Goal: Task Accomplishment & Management: Use online tool/utility

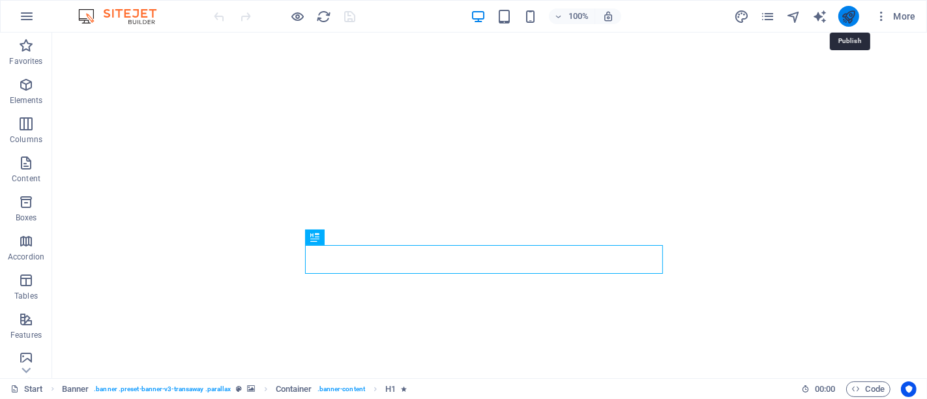
click at [852, 14] on icon "publish" at bounding box center [848, 16] width 15 height 15
click at [896, 12] on span "More" at bounding box center [895, 16] width 41 height 13
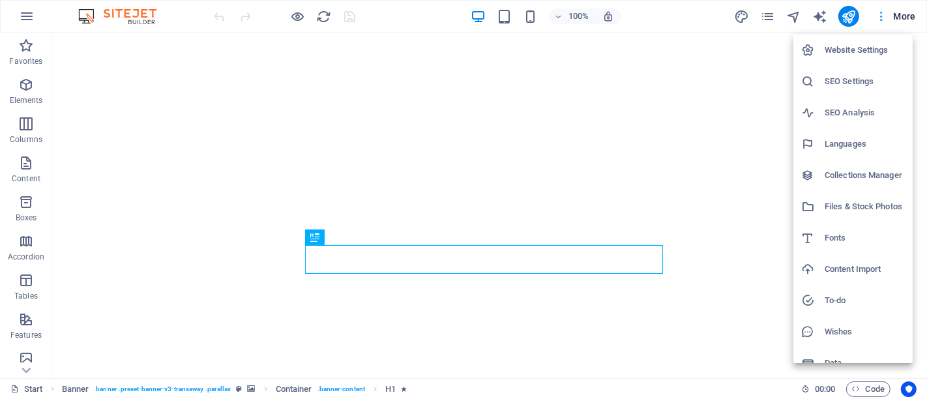
click at [895, 12] on div at bounding box center [463, 199] width 927 height 399
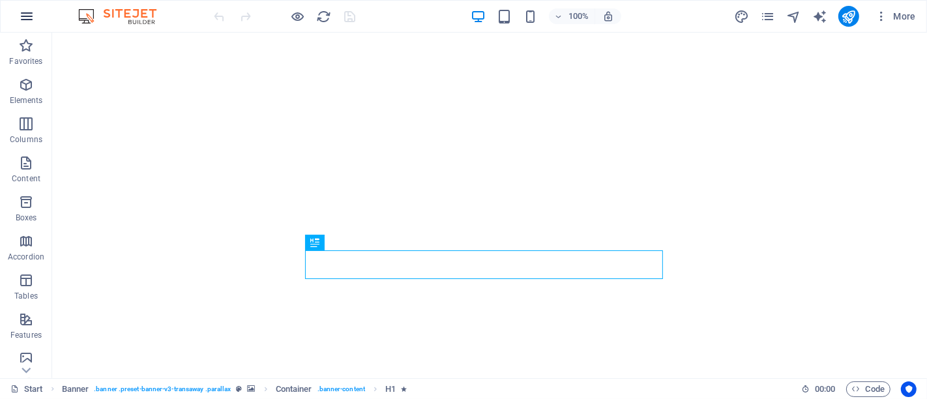
click at [33, 16] on icon "button" at bounding box center [27, 16] width 16 height 16
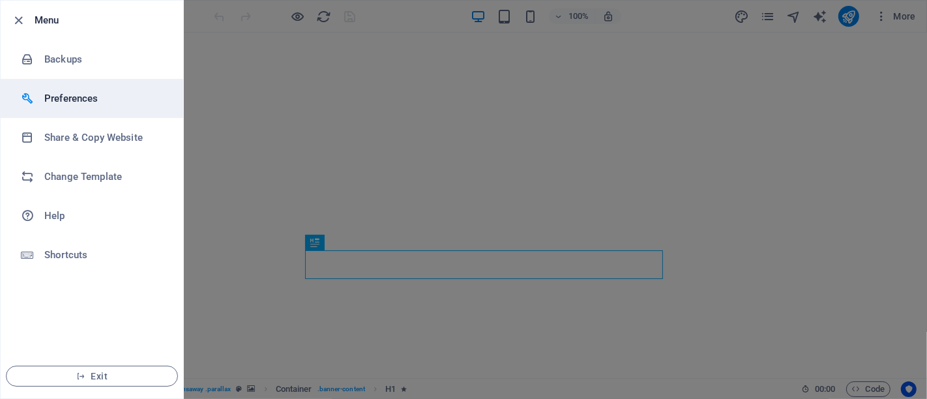
click at [74, 104] on h6 "Preferences" at bounding box center [104, 99] width 121 height 16
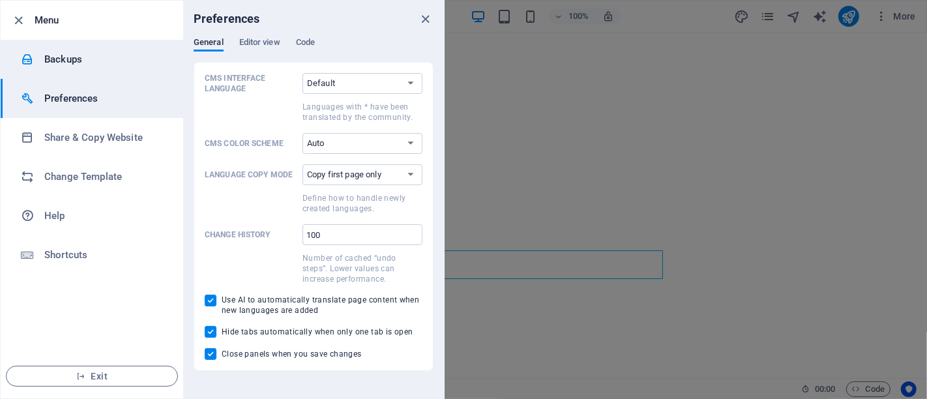
click at [69, 53] on h6 "Backups" at bounding box center [104, 60] width 121 height 16
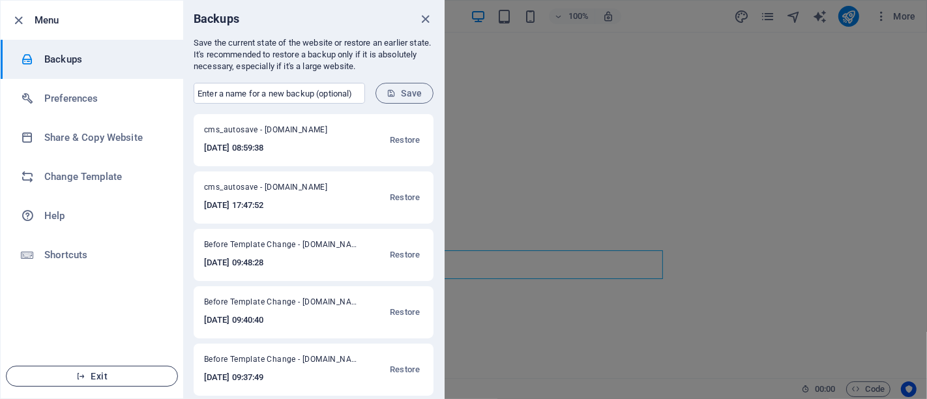
click at [108, 381] on span "Exit" at bounding box center [92, 376] width 150 height 10
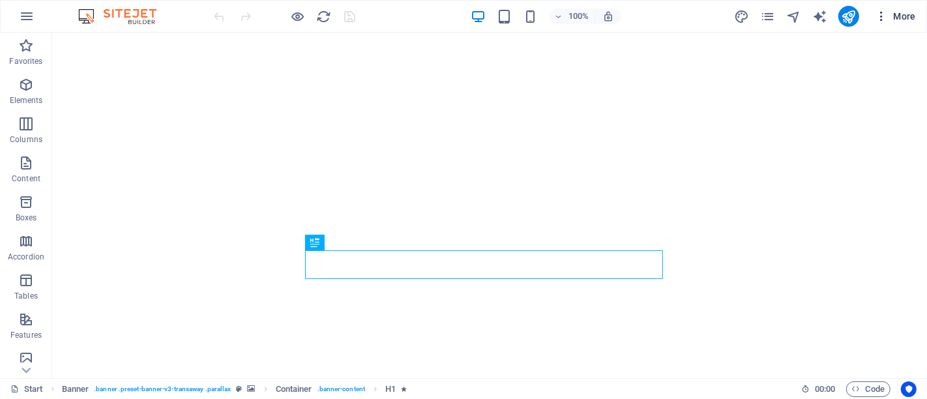
click at [879, 20] on icon "button" at bounding box center [881, 16] width 13 height 13
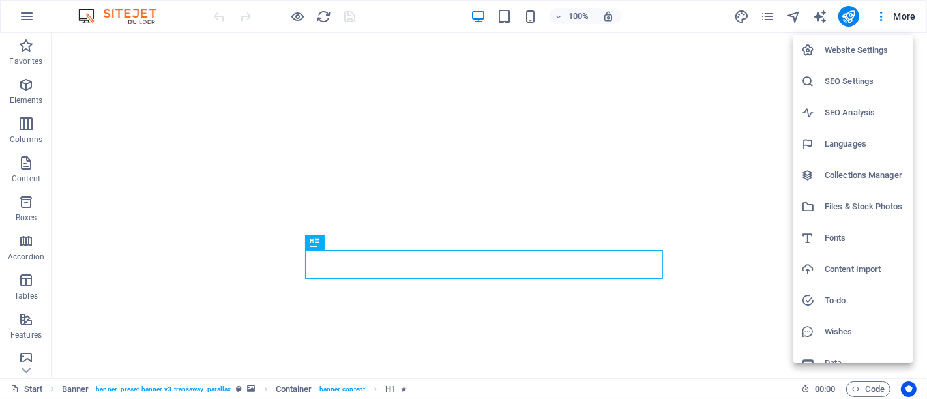
click at [879, 47] on h6 "Website Settings" at bounding box center [865, 50] width 80 height 16
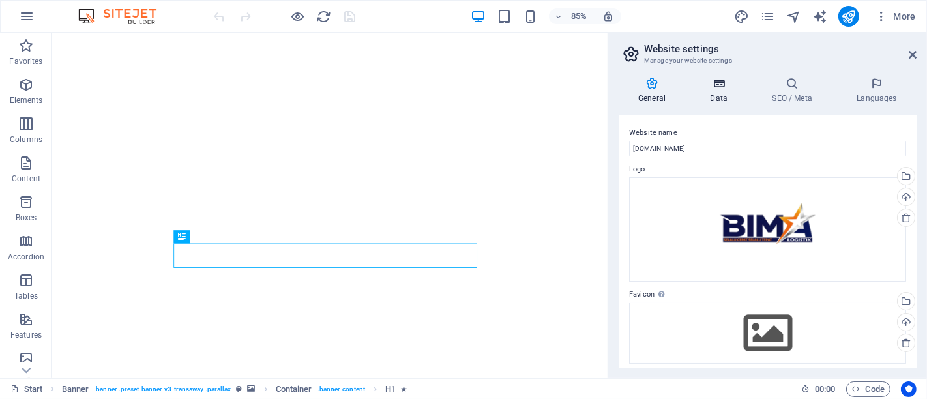
click at [724, 83] on icon at bounding box center [719, 83] width 57 height 13
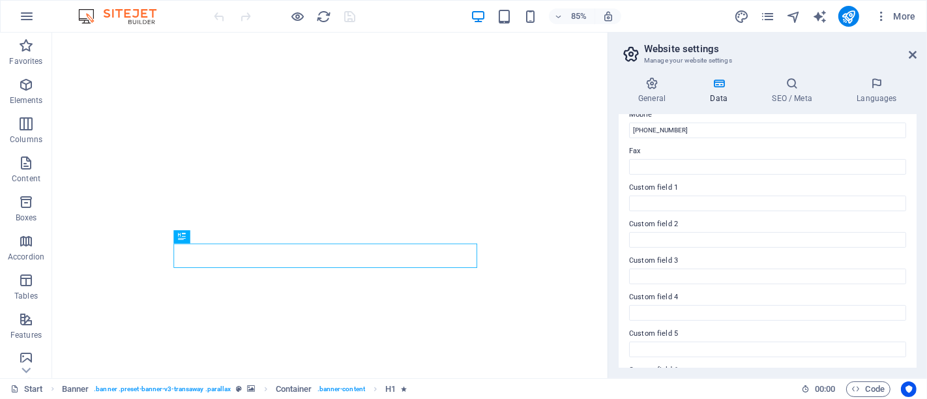
scroll to position [372, 0]
click at [790, 94] on h4 "SEO / Meta" at bounding box center [794, 90] width 85 height 27
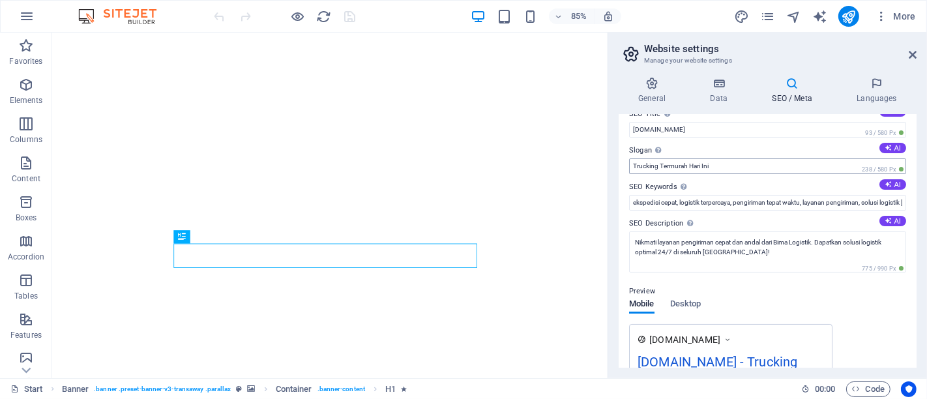
scroll to position [0, 0]
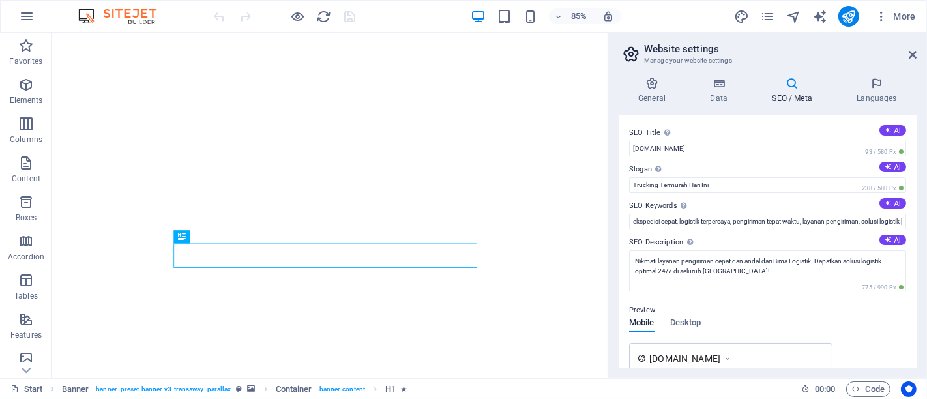
click at [917, 54] on aside "Website settings Manage your website settings General Data SEO / Meta Languages…" at bounding box center [767, 206] width 319 height 346
click at [915, 54] on icon at bounding box center [913, 55] width 8 height 10
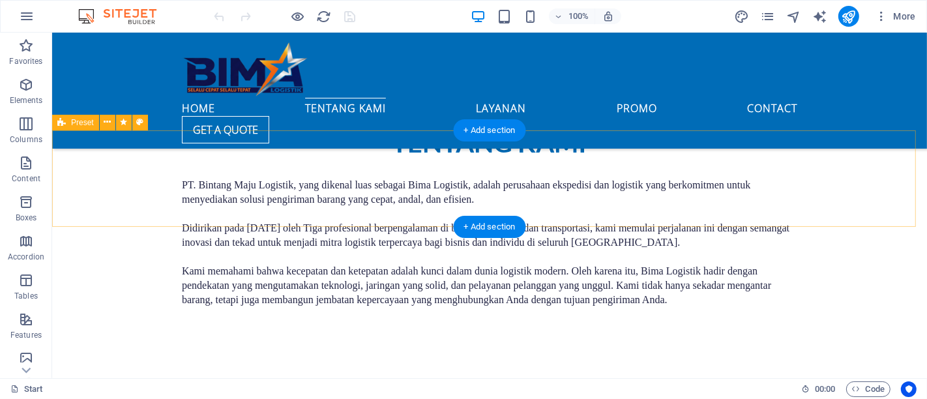
scroll to position [869, 0]
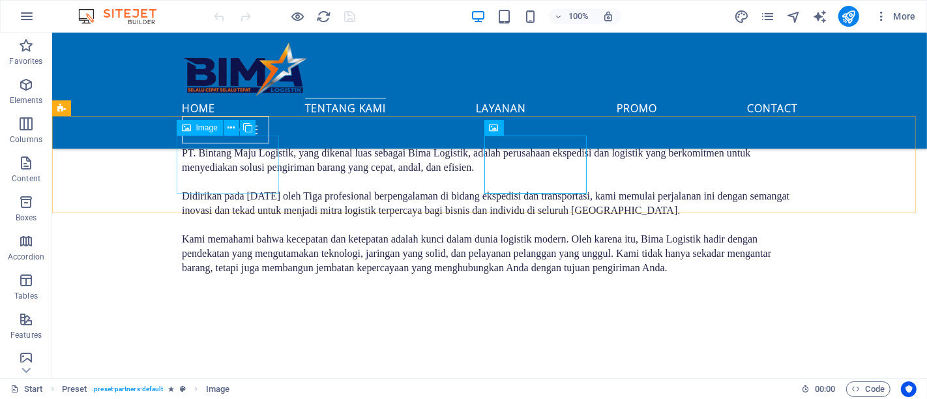
click at [207, 128] on span "Image" at bounding box center [207, 128] width 22 height 8
click at [230, 128] on icon at bounding box center [231, 128] width 7 height 14
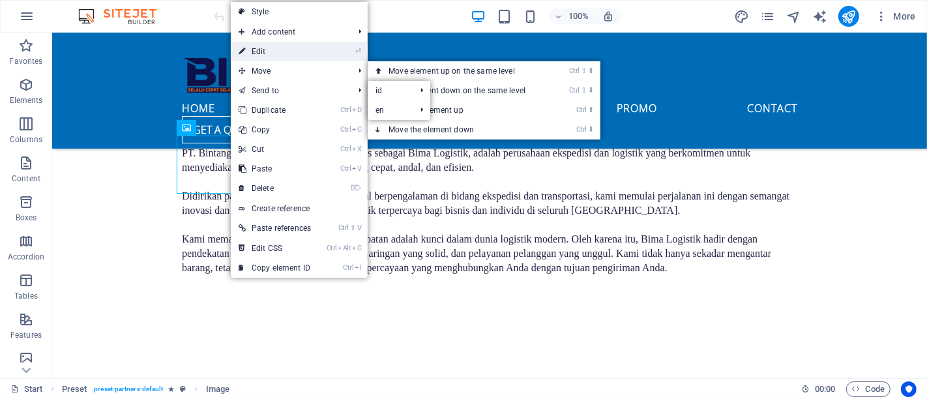
click at [273, 50] on link "⏎ Edit" at bounding box center [275, 52] width 88 height 20
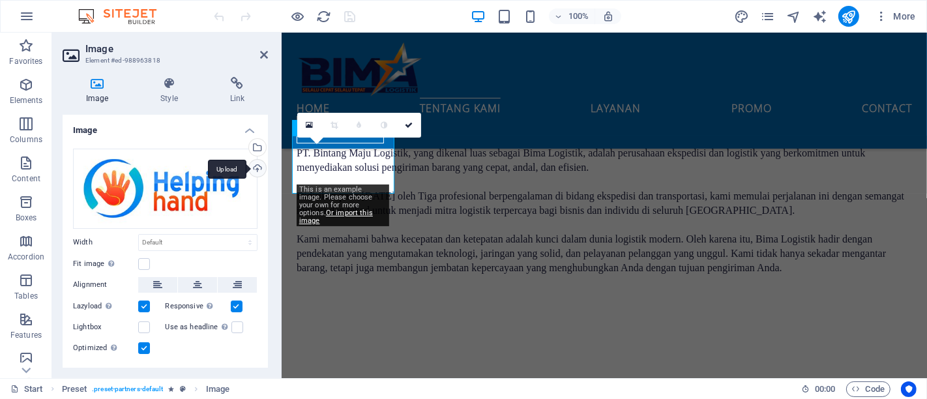
click at [254, 168] on div "Upload" at bounding box center [256, 170] width 20 height 20
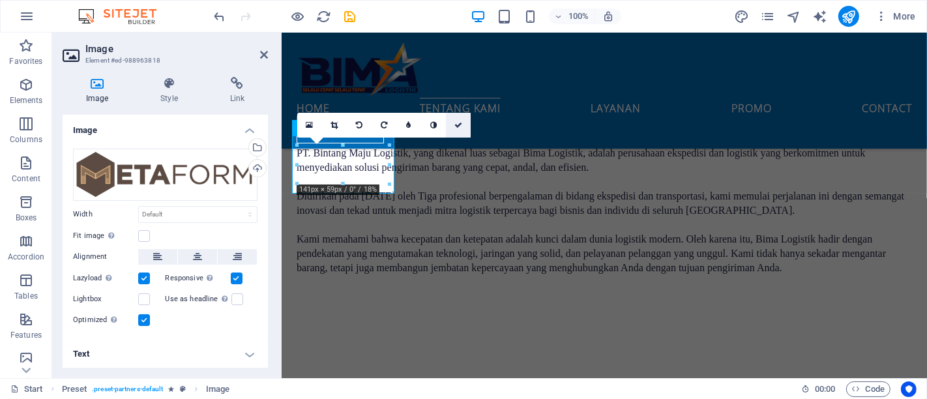
click at [456, 126] on icon at bounding box center [458, 125] width 8 height 8
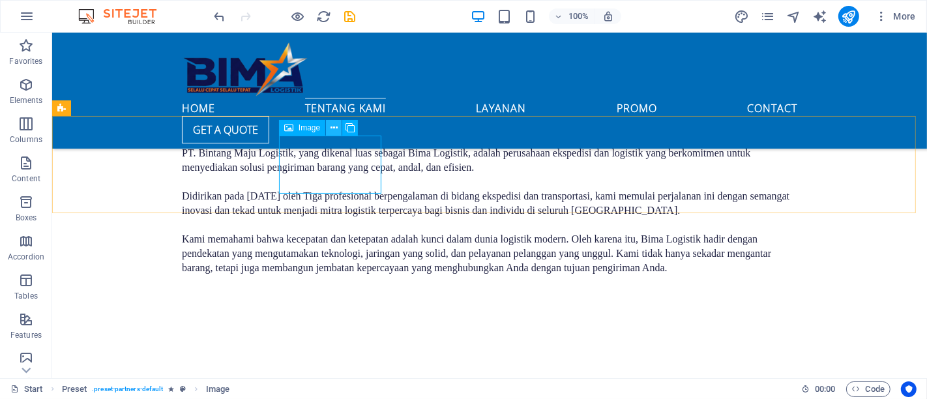
click at [335, 126] on icon at bounding box center [334, 128] width 7 height 14
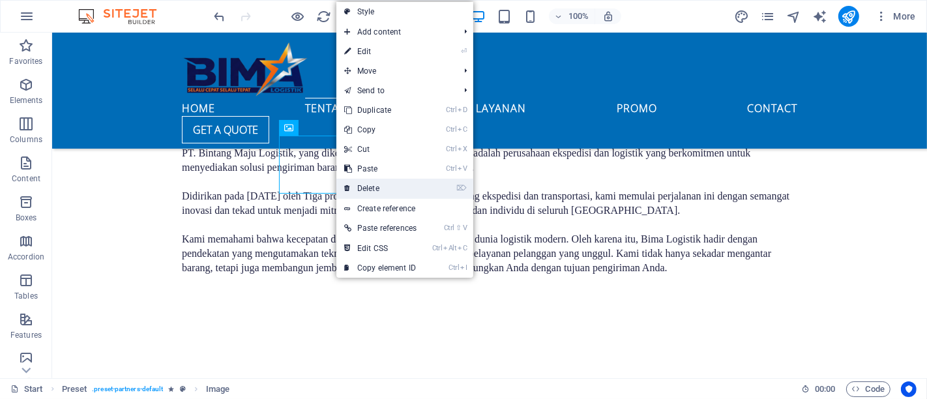
click at [366, 190] on link "⌦ Delete" at bounding box center [380, 189] width 88 height 20
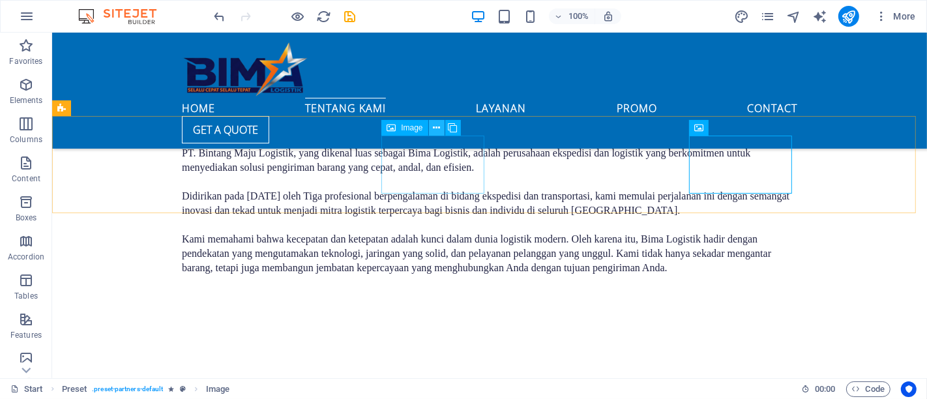
click at [437, 129] on icon at bounding box center [436, 128] width 7 height 14
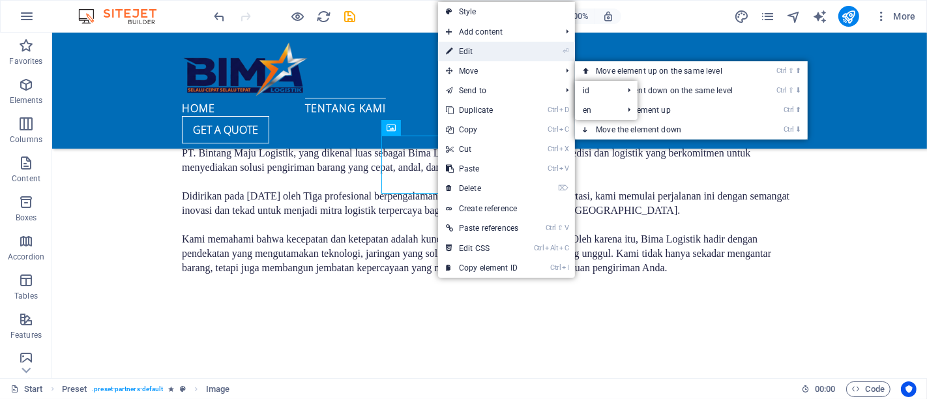
click at [483, 50] on link "⏎ Edit" at bounding box center [482, 52] width 88 height 20
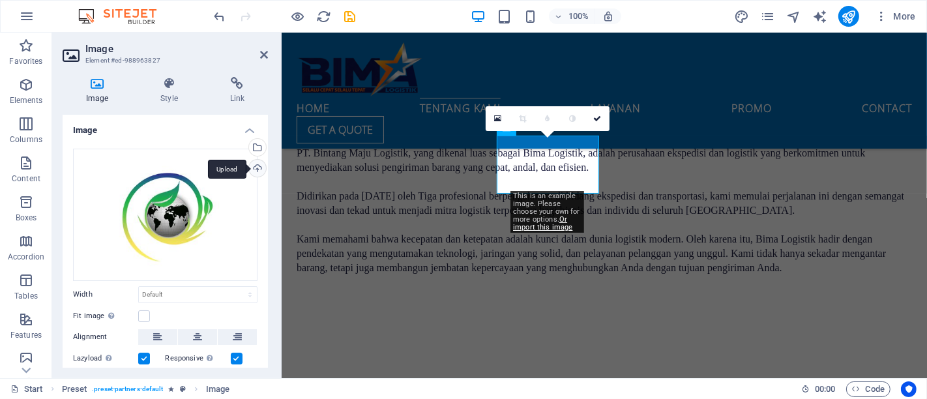
click at [255, 163] on div "Upload" at bounding box center [256, 170] width 20 height 20
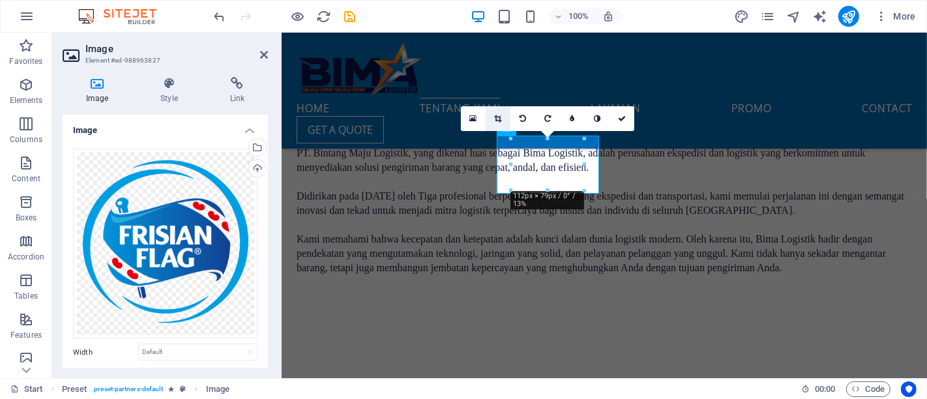
click at [500, 118] on icon at bounding box center [498, 119] width 7 height 8
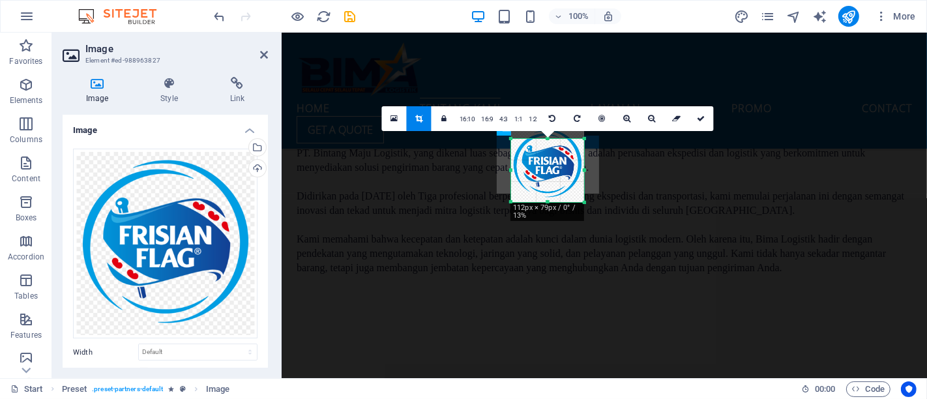
drag, startPoint x: 584, startPoint y: 190, endPoint x: 588, endPoint y: 200, distance: 11.1
click at [588, 200] on div at bounding box center [585, 203] width 8 height 8
click at [587, 140] on div at bounding box center [547, 164] width 99 height 102
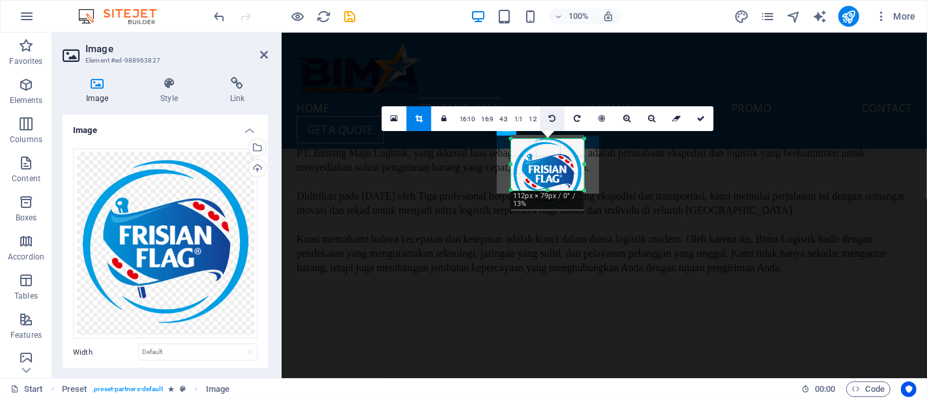
drag, startPoint x: 544, startPoint y: 138, endPoint x: 546, endPoint y: 129, distance: 8.7
click at [546, 139] on div "180 170 160 150 140 130 120 110 100 90 80 70 60 50 40 30 20 10 0 -10 -20 -30 -4…" at bounding box center [547, 165] width 73 height 52
drag, startPoint x: 548, startPoint y: 191, endPoint x: 550, endPoint y: 215, distance: 24.2
click at [550, 211] on div "180 170 160 150 140 130 120 110 100 90 80 70 60 50 40 30 20 10 0 -10 -20 -30 -4…" at bounding box center [547, 175] width 73 height 72
click at [515, 118] on link "1:1" at bounding box center [518, 119] width 15 height 25
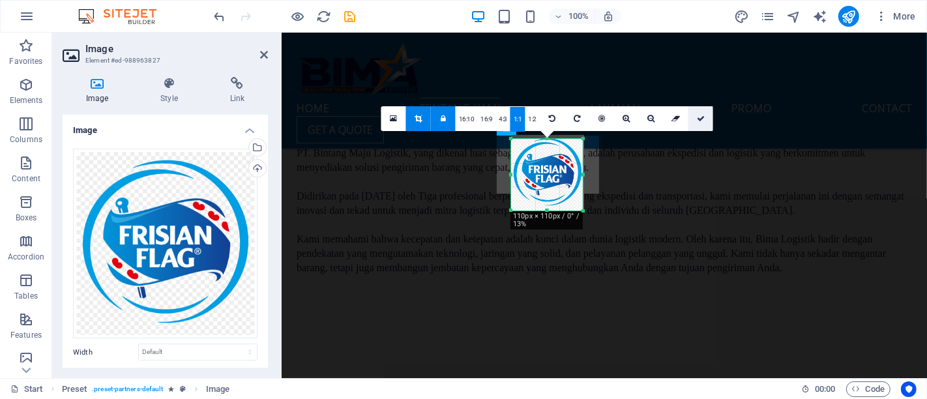
click at [700, 117] on icon at bounding box center [701, 119] width 8 height 8
type input "110"
select select "px"
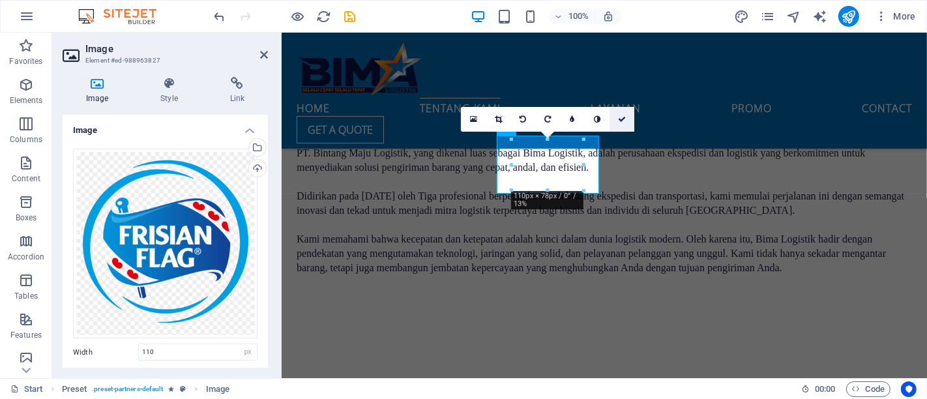
click at [621, 117] on icon at bounding box center [622, 119] width 8 height 8
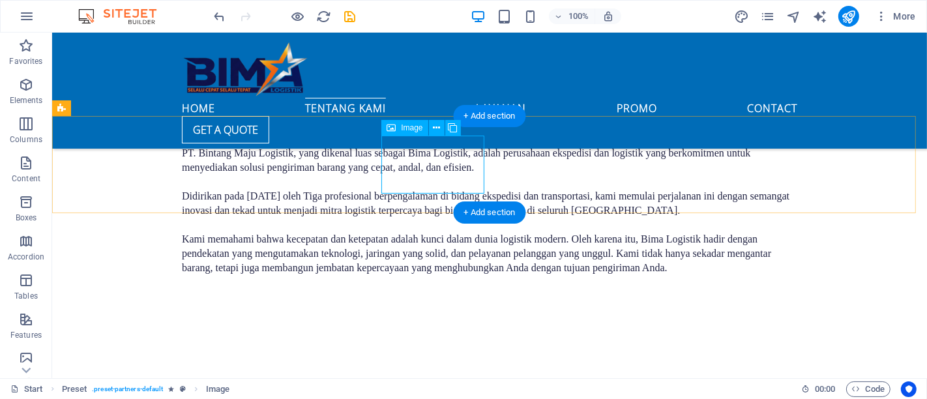
select select "px"
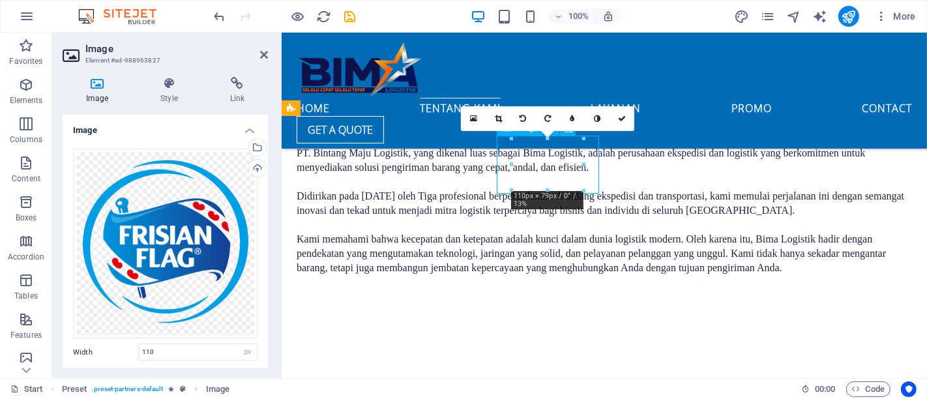
drag, startPoint x: 862, startPoint y: 196, endPoint x: 571, endPoint y: 163, distance: 292.6
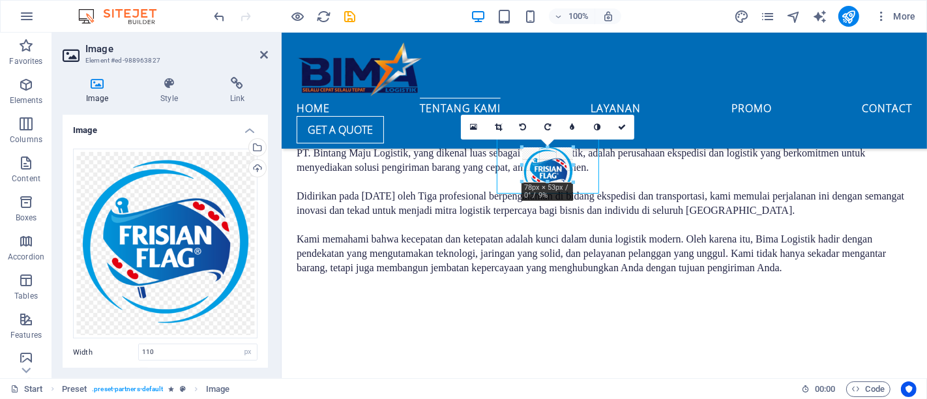
drag, startPoint x: 582, startPoint y: 166, endPoint x: 562, endPoint y: 166, distance: 20.2
type input "79"
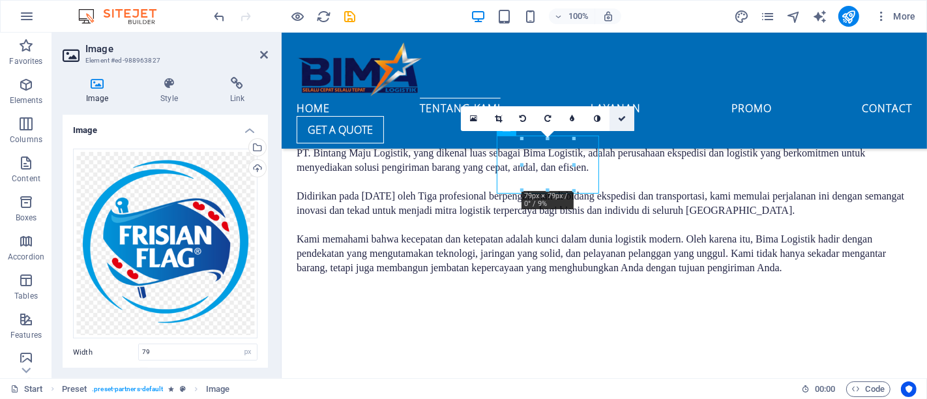
click at [622, 126] on link at bounding box center [622, 118] width 25 height 25
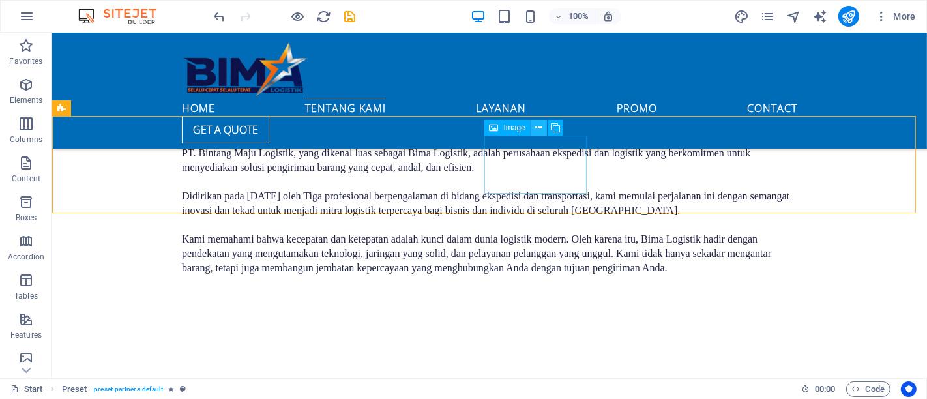
click at [540, 128] on icon at bounding box center [538, 128] width 7 height 14
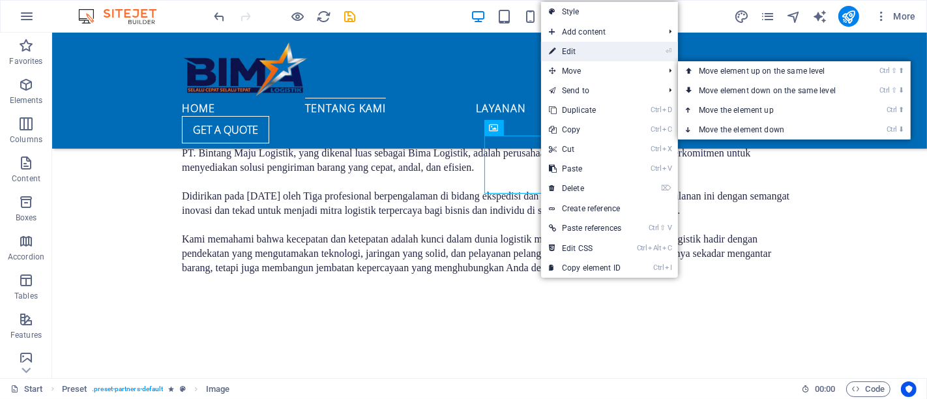
click at [568, 55] on link "⏎ Edit" at bounding box center [585, 52] width 88 height 20
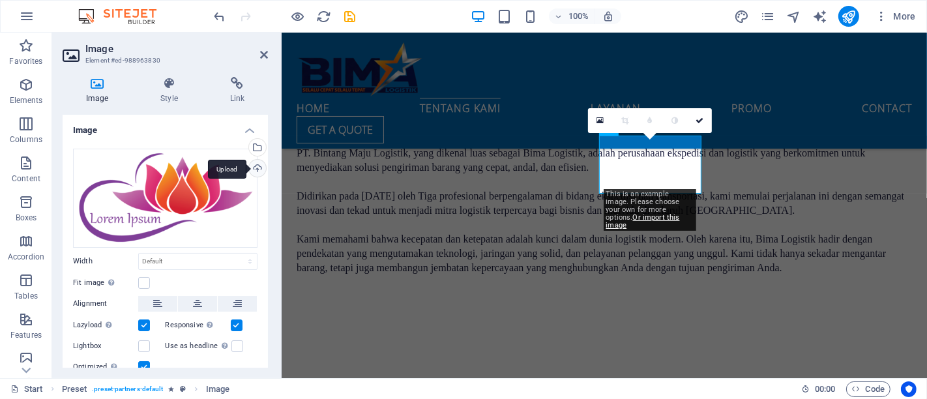
click at [254, 169] on div "Upload" at bounding box center [256, 170] width 20 height 20
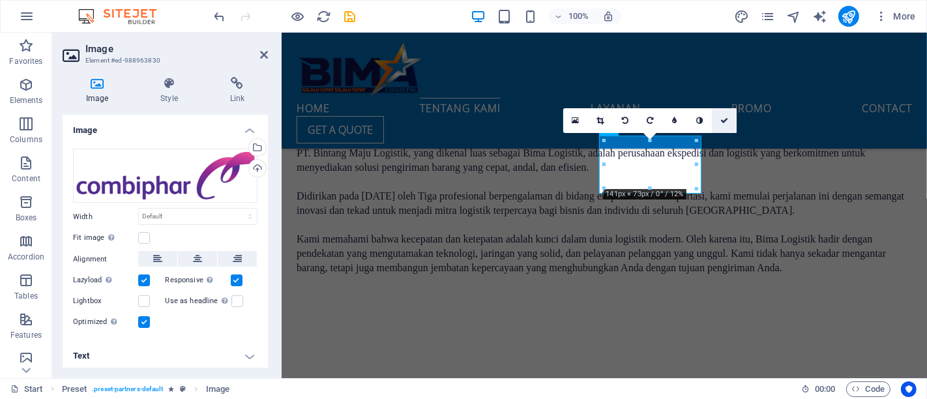
click at [724, 119] on icon at bounding box center [724, 121] width 8 height 8
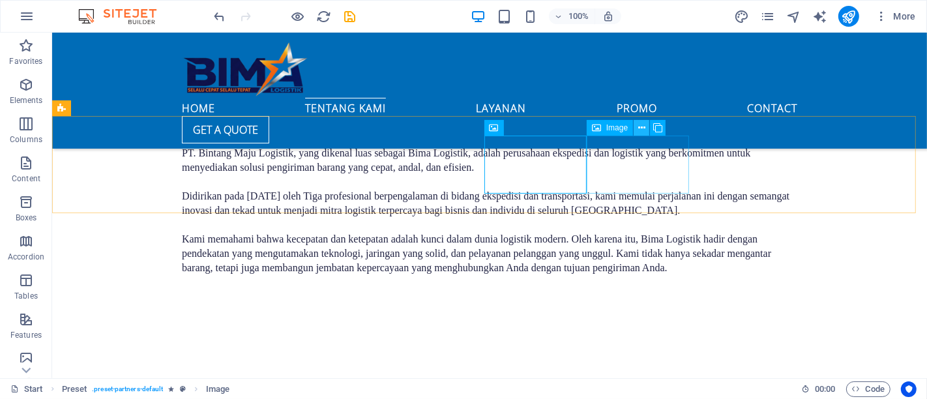
click at [647, 126] on button at bounding box center [642, 128] width 16 height 16
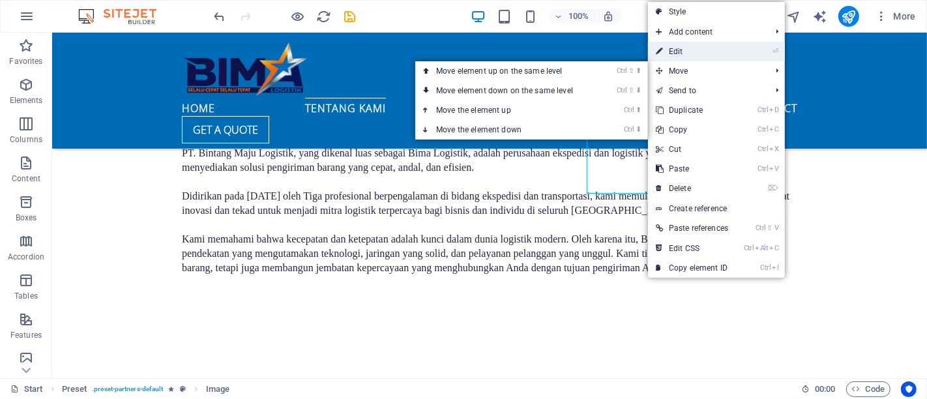
click at [676, 51] on link "⏎ Edit" at bounding box center [692, 52] width 88 height 20
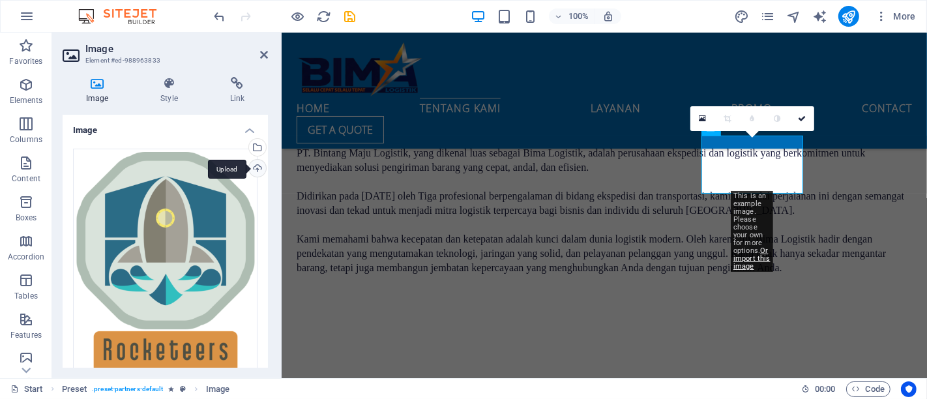
click at [260, 168] on div "Upload" at bounding box center [256, 170] width 20 height 20
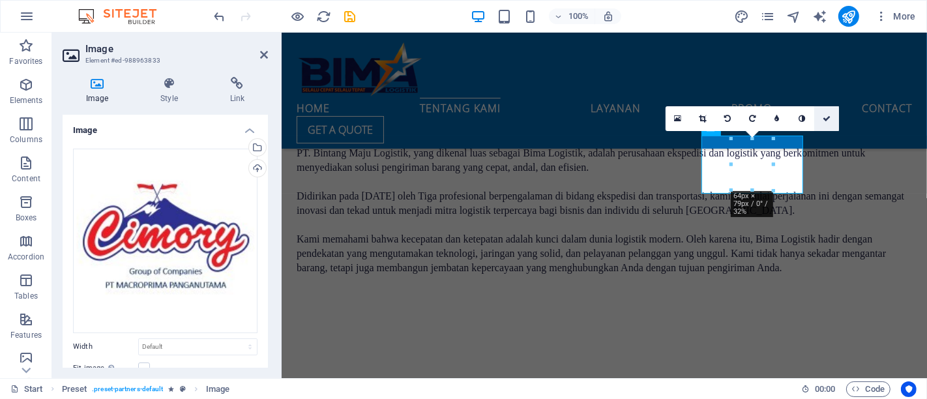
click at [825, 119] on icon at bounding box center [827, 119] width 8 height 8
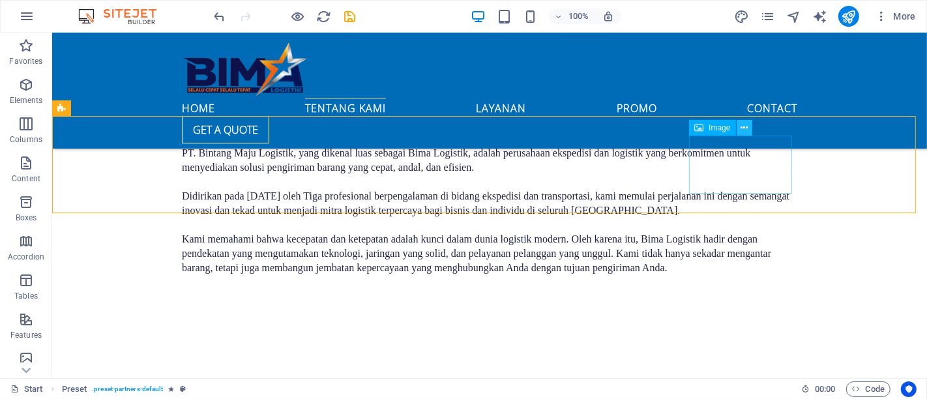
click at [741, 132] on icon at bounding box center [744, 128] width 7 height 14
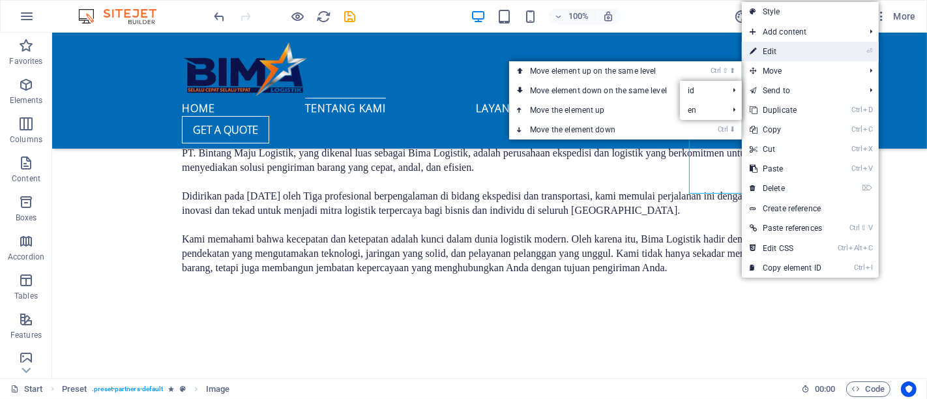
click at [777, 53] on link "⏎ Edit" at bounding box center [786, 52] width 88 height 20
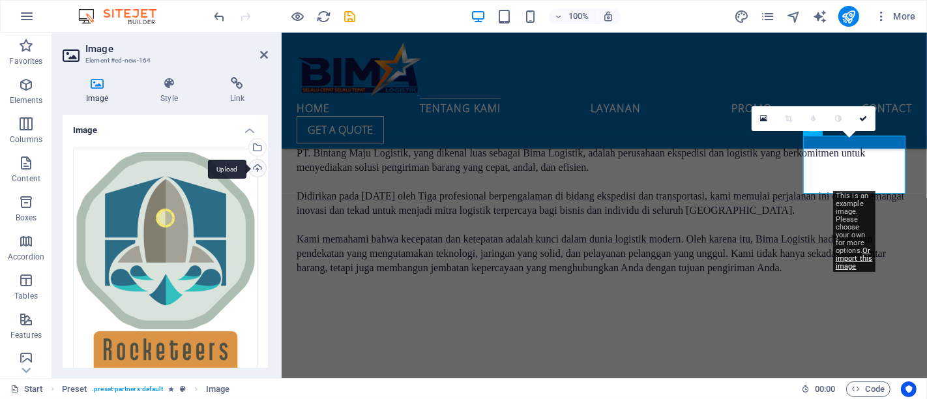
click at [252, 170] on div "Upload" at bounding box center [256, 170] width 20 height 20
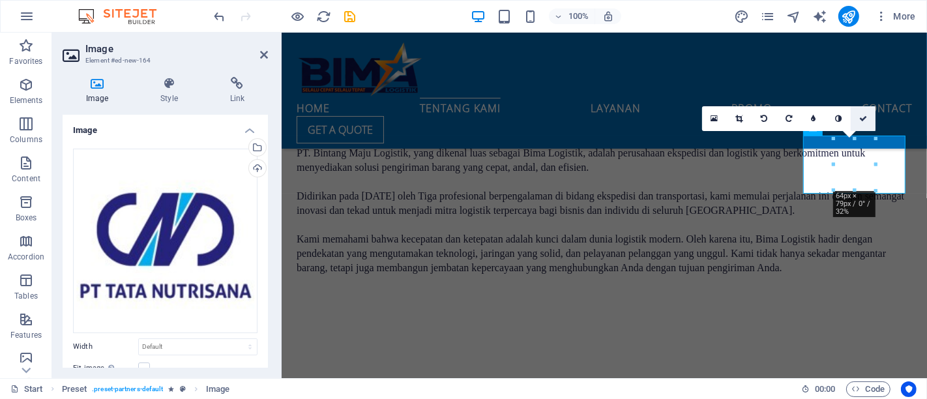
click at [861, 119] on icon at bounding box center [863, 119] width 8 height 8
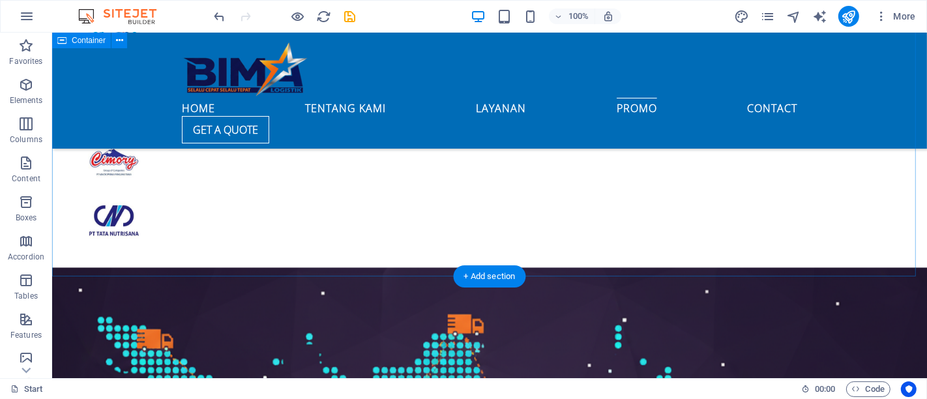
scroll to position [2028, 0]
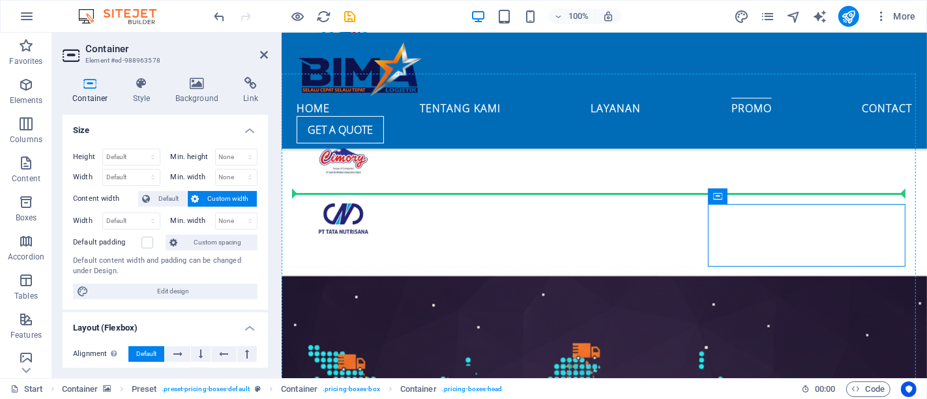
drag, startPoint x: 837, startPoint y: 208, endPoint x: 837, endPoint y: 191, distance: 17.0
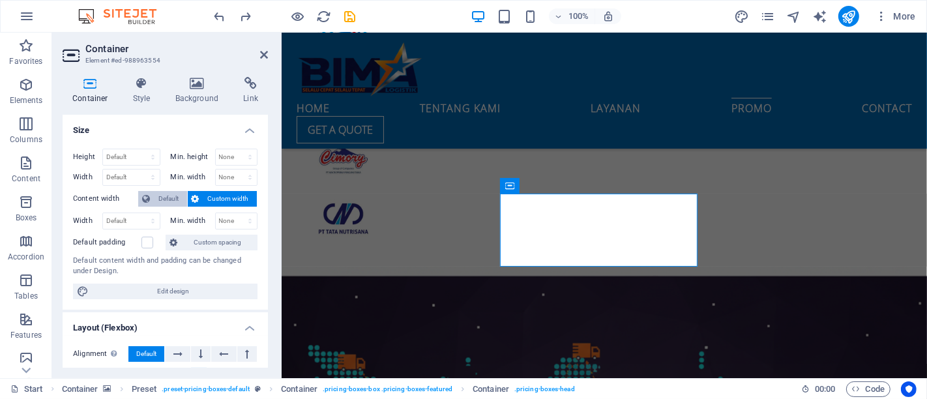
click at [177, 196] on span "Default" at bounding box center [168, 199] width 29 height 16
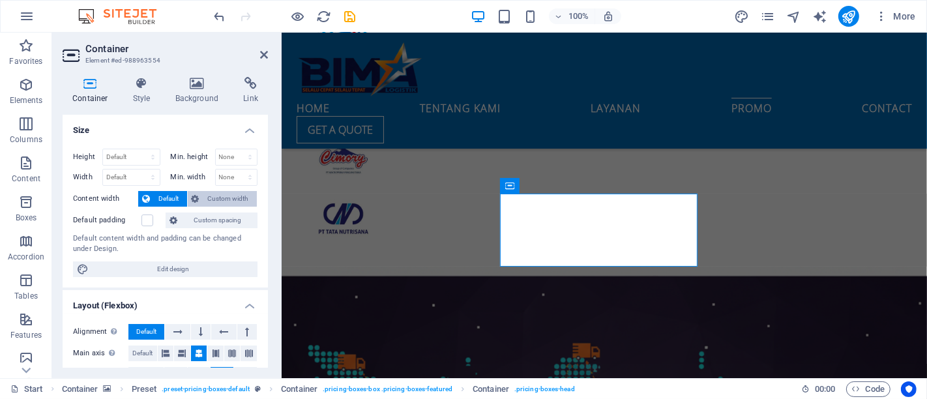
click at [213, 194] on span "Custom width" at bounding box center [228, 199] width 50 height 16
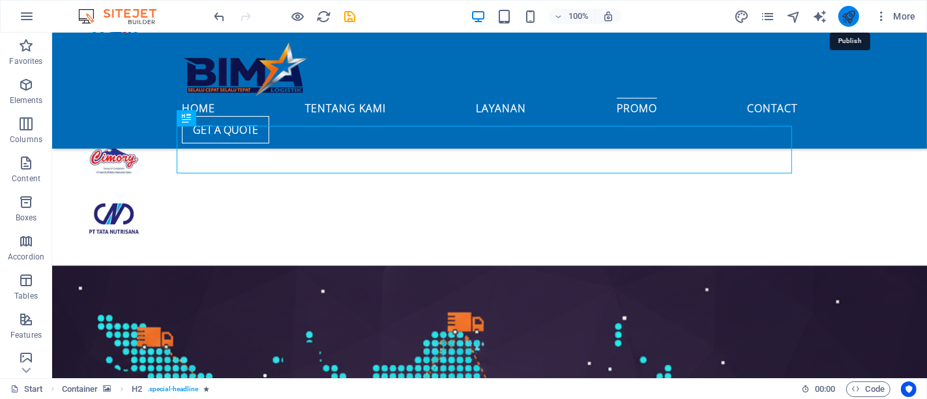
click at [843, 16] on icon "publish" at bounding box center [848, 16] width 15 height 15
checkbox input "false"
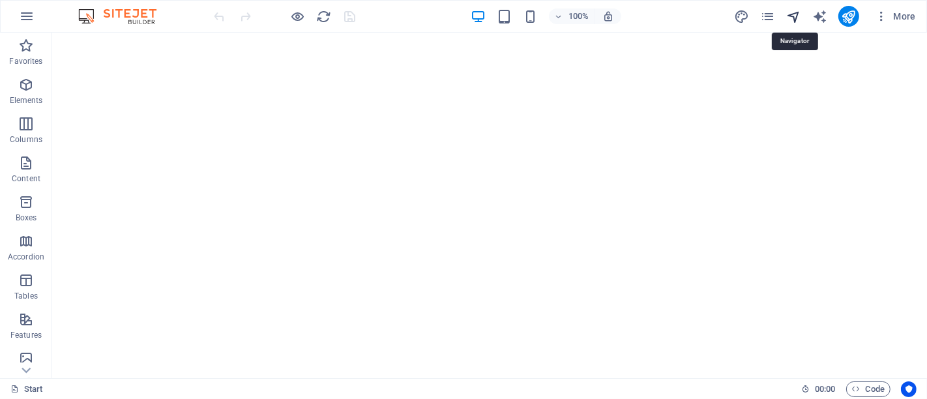
click at [794, 14] on icon "navigator" at bounding box center [793, 16] width 15 height 15
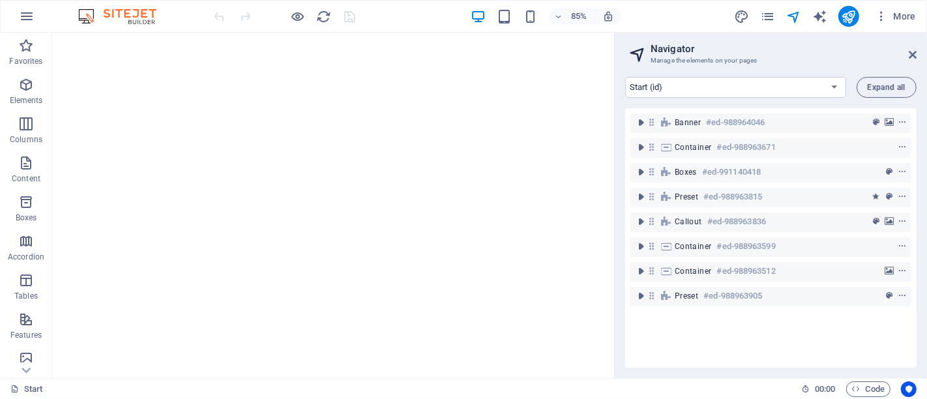
click at [909, 50] on icon at bounding box center [913, 55] width 8 height 10
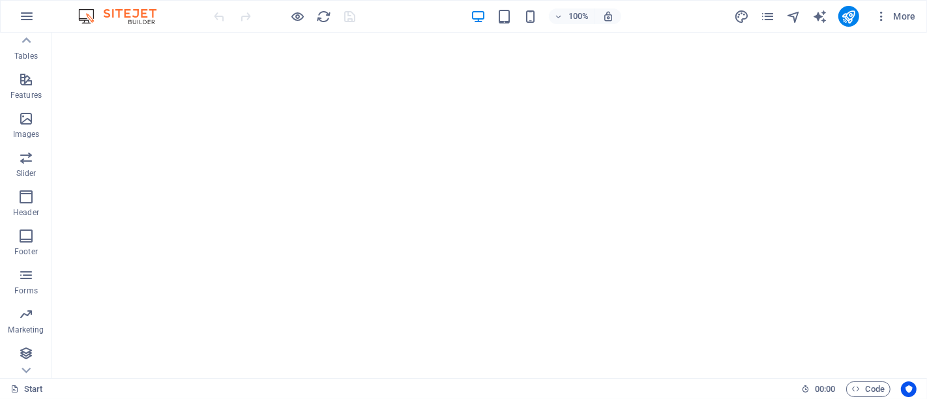
scroll to position [240, 0]
click at [26, 329] on p "Marketing" at bounding box center [26, 330] width 36 height 10
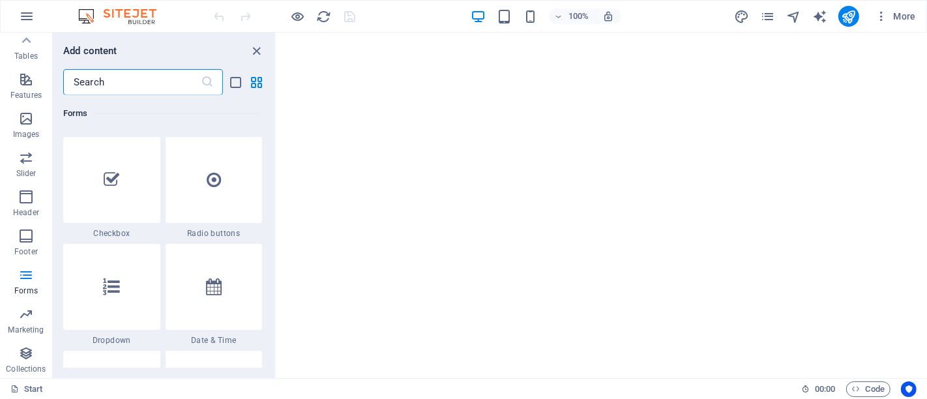
scroll to position [9967, 0]
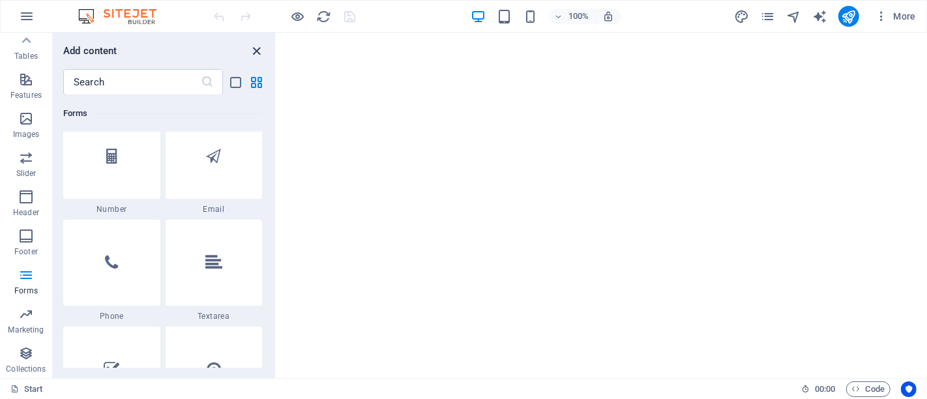
click at [259, 52] on icon "close panel" at bounding box center [257, 51] width 15 height 15
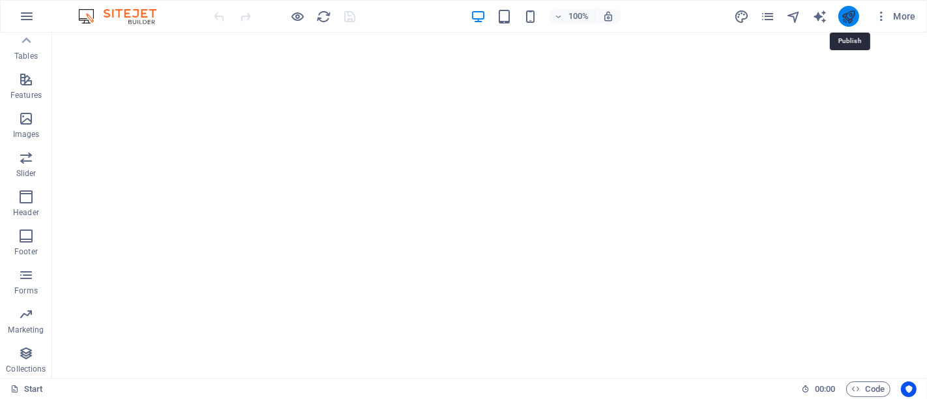
click at [853, 18] on icon "publish" at bounding box center [848, 16] width 15 height 15
